Goal: Task Accomplishment & Management: Use online tool/utility

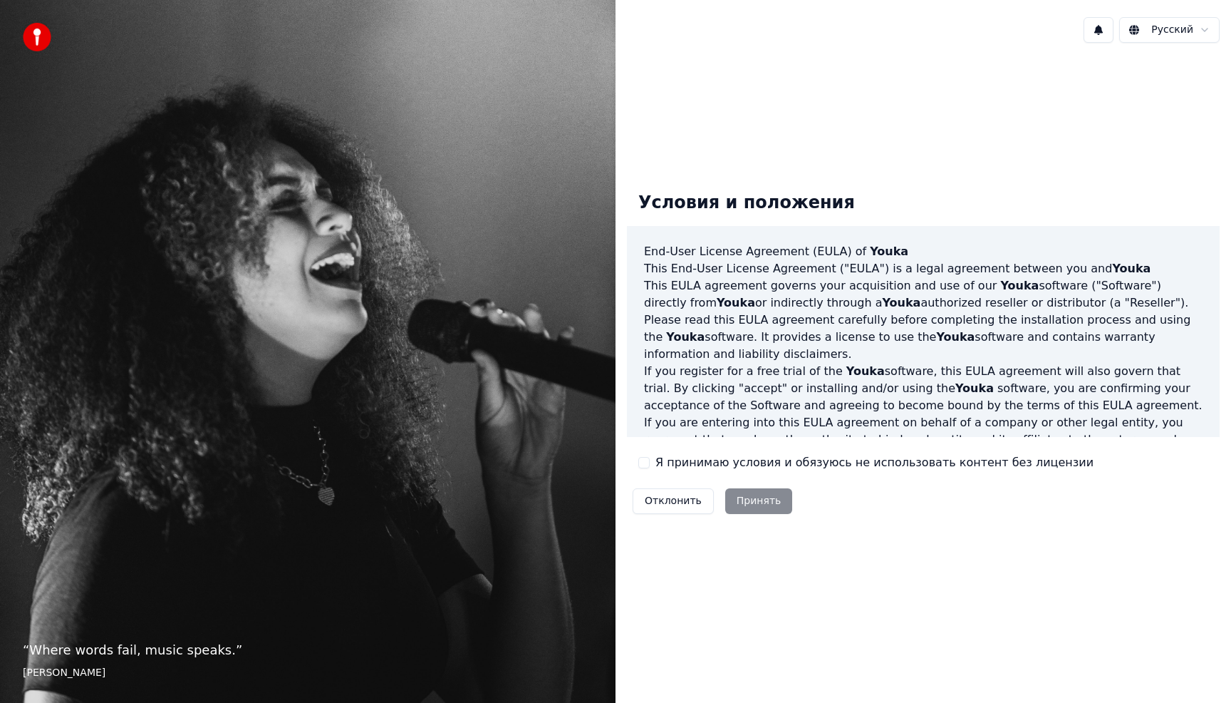
click at [646, 464] on button "Я принимаю условия и обязуюсь не использовать контент без лицензии" at bounding box center [644, 462] width 11 height 11
click at [745, 497] on button "Принять" at bounding box center [759, 501] width 68 height 26
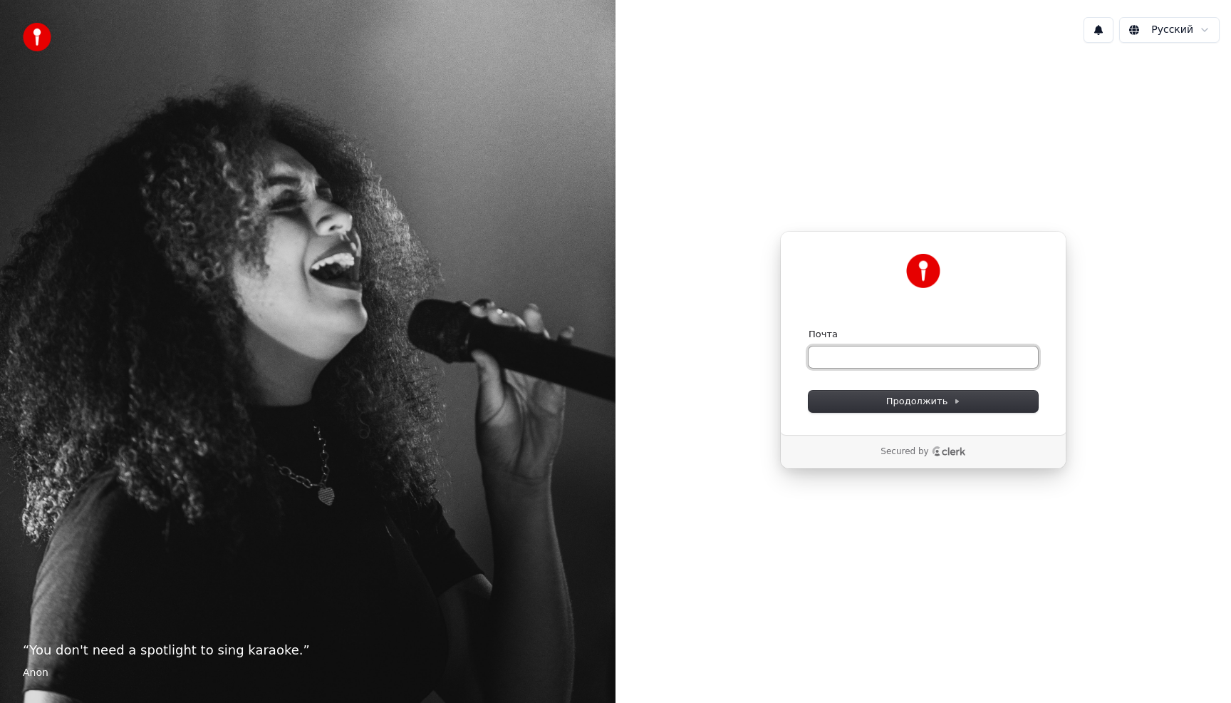
click at [954, 353] on input "Почта" at bounding box center [923, 356] width 229 height 21
type input "*"
click at [973, 406] on button "Продолжить" at bounding box center [923, 401] width 229 height 21
type input "**********"
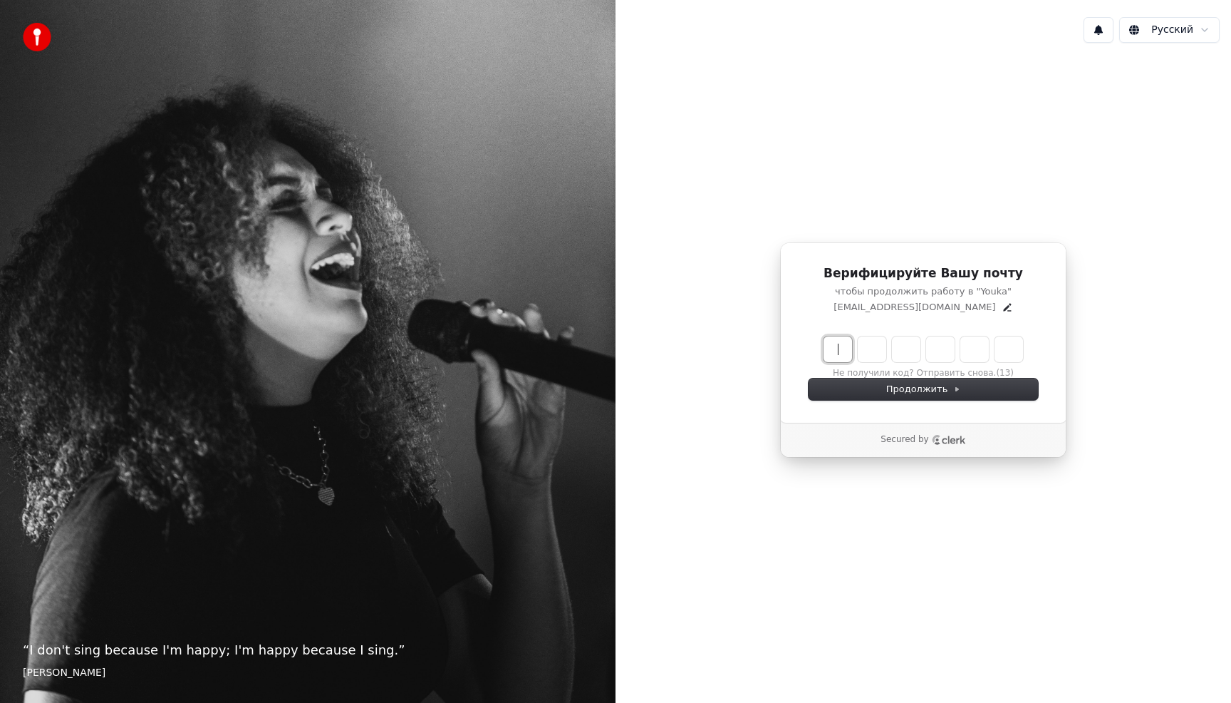
click at [841, 351] on input "Enter verification code" at bounding box center [938, 349] width 228 height 26
type input "******"
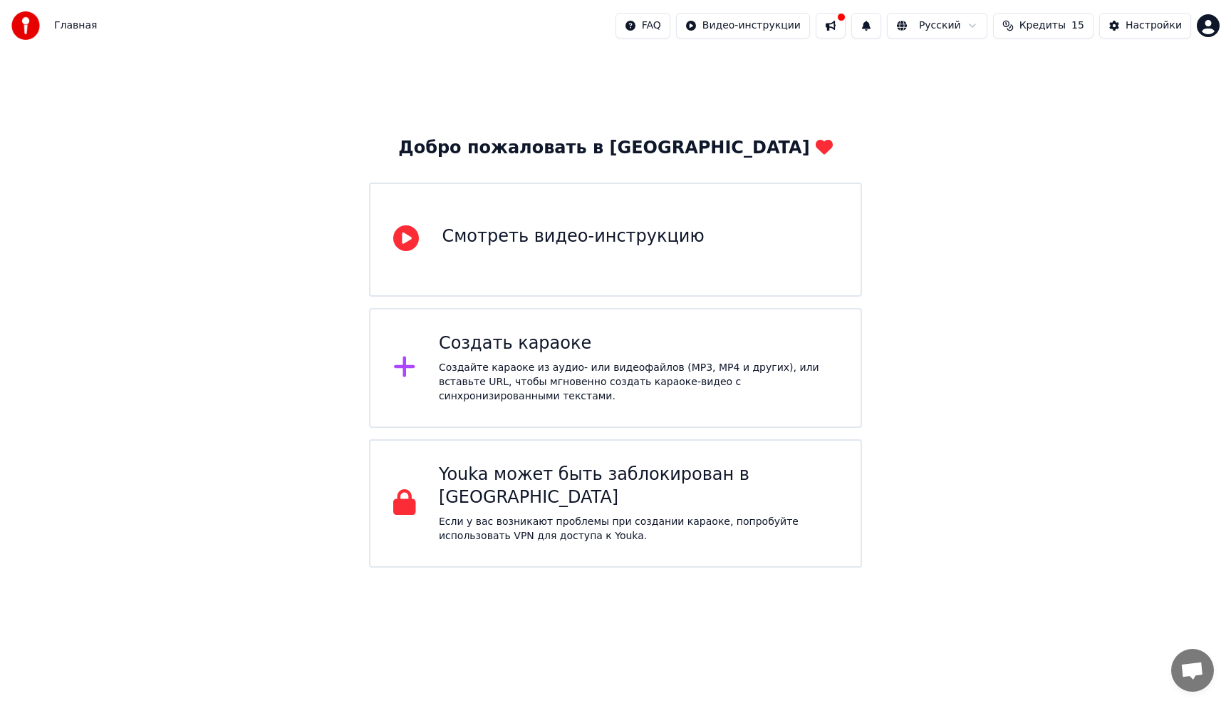
click at [573, 275] on div "Смотреть видео-инструкцию" at bounding box center [615, 239] width 492 height 114
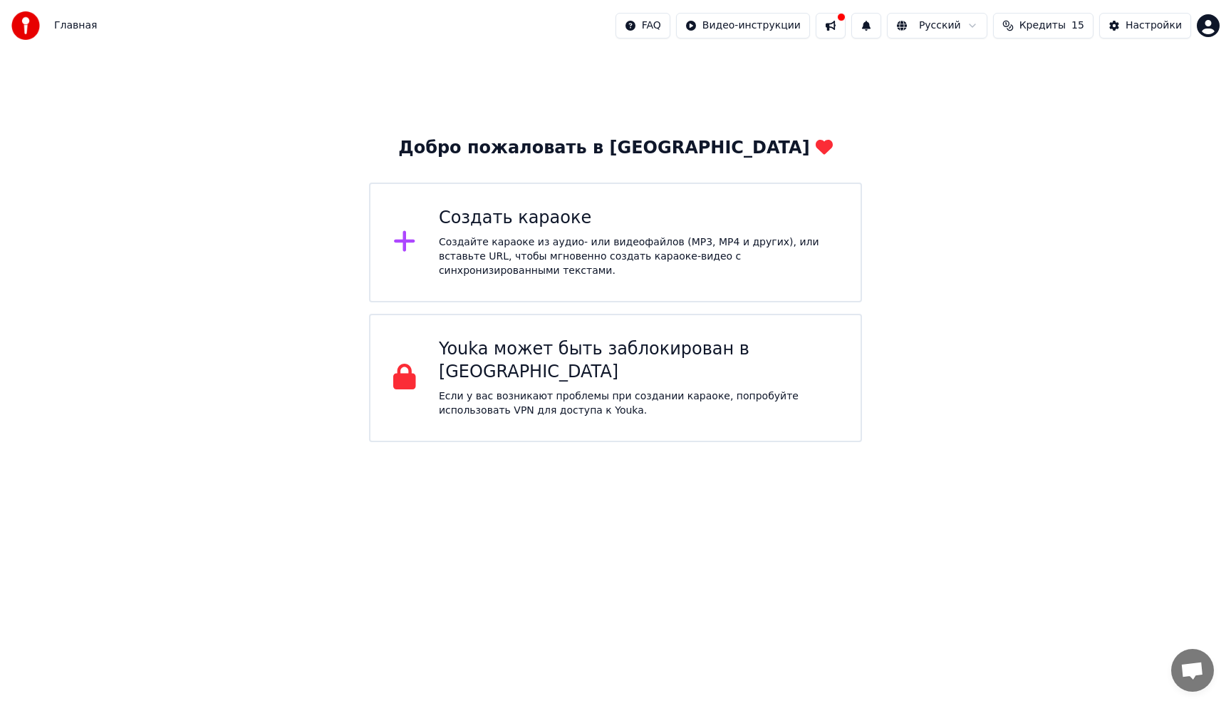
click at [485, 229] on div "Создать караоке" at bounding box center [638, 218] width 399 height 23
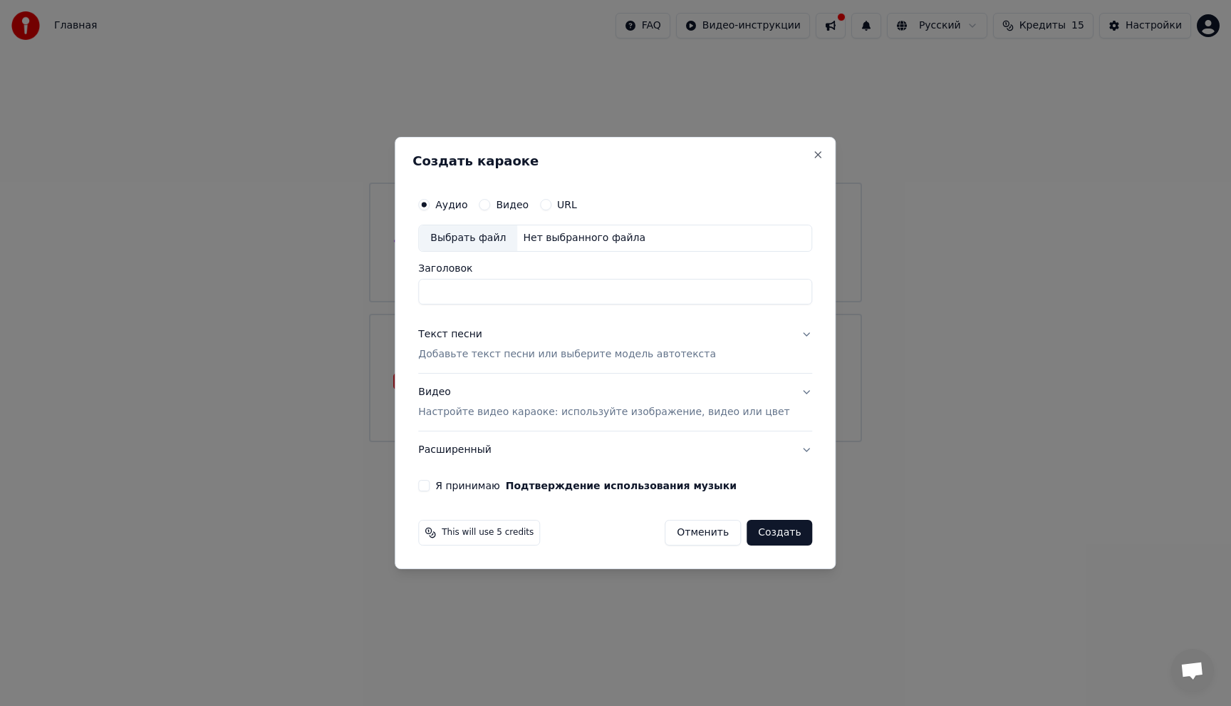
click at [490, 205] on button "Видео" at bounding box center [484, 204] width 11 height 11
click at [796, 334] on button "Текст песни Добавьте текст песни или выберите модель автотекста" at bounding box center [615, 344] width 394 height 57
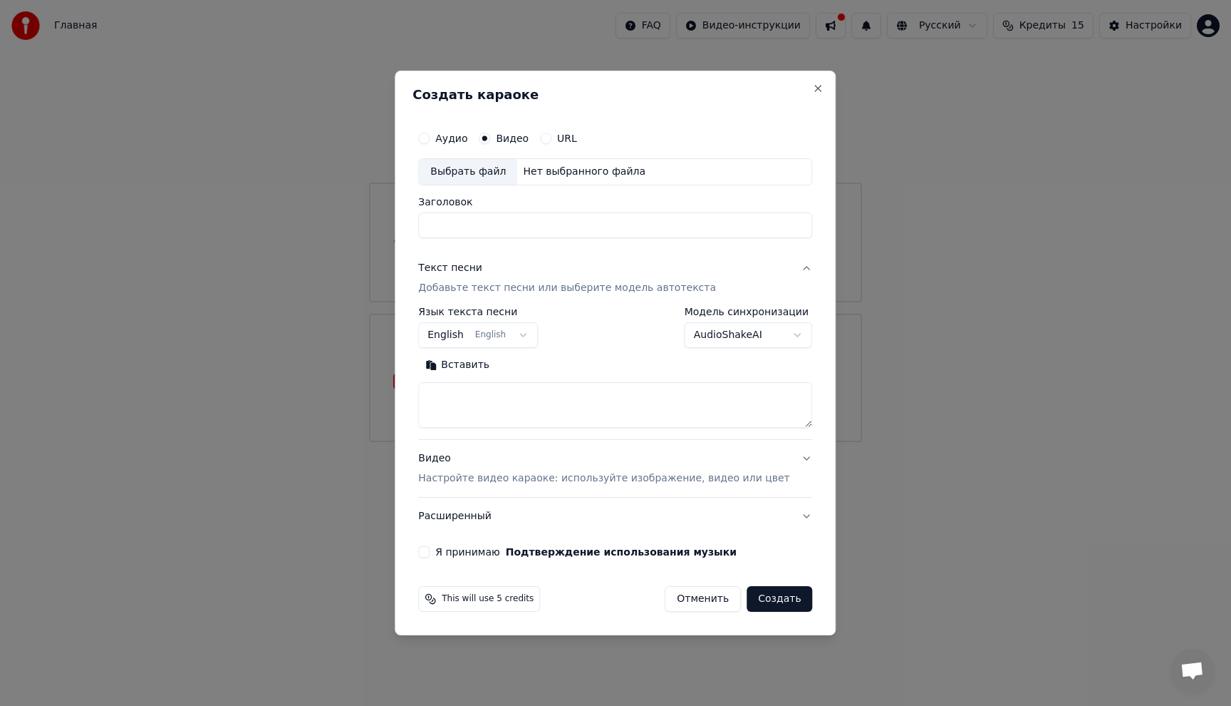
click at [532, 334] on button "English English" at bounding box center [478, 335] width 120 height 26
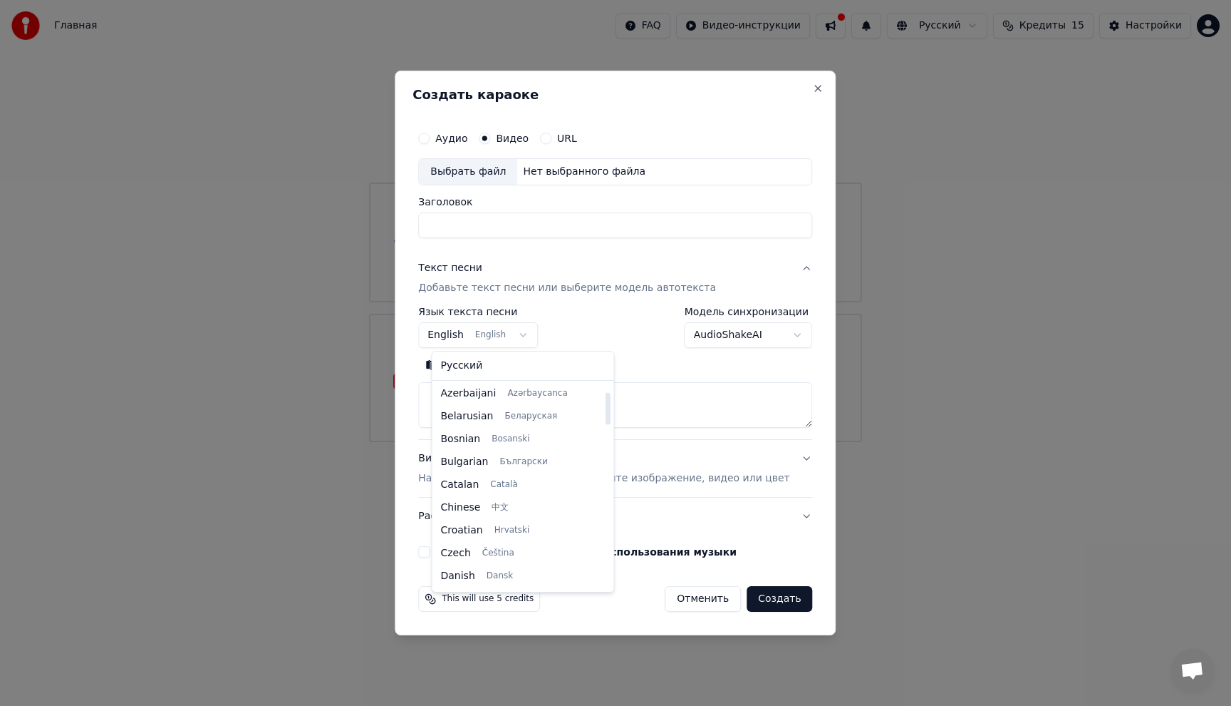
scroll to position [83, 0]
click at [786, 361] on body "**********" at bounding box center [615, 221] width 1231 height 442
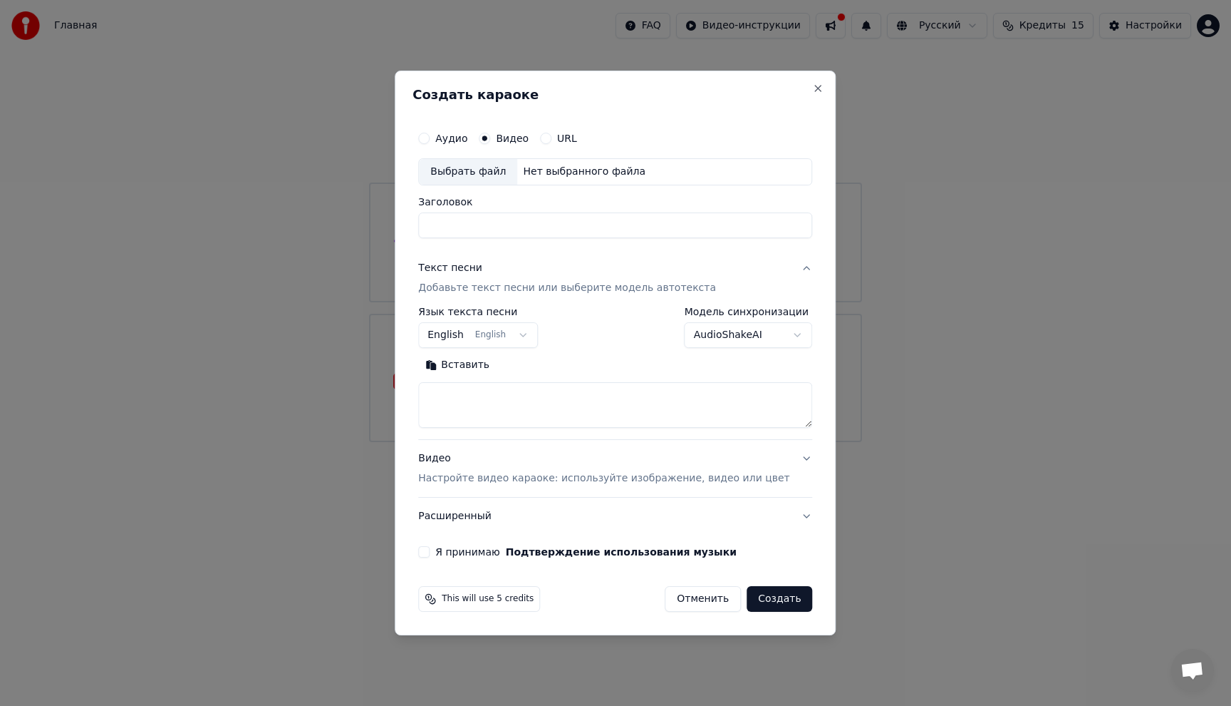
click at [697, 612] on div "This will use 5 credits Отменить Создать" at bounding box center [616, 598] width 406 height 37
click at [703, 599] on button "Отменить" at bounding box center [703, 599] width 76 height 26
select select
